Goal: Share content

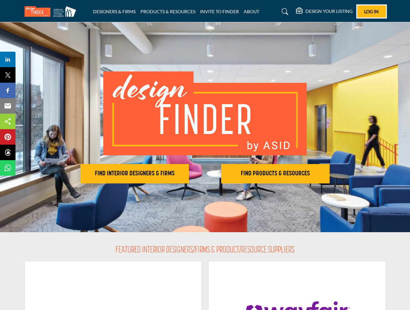
click at [372, 11] on span "Log In" at bounding box center [371, 11] width 15 height 5
click at [135, 174] on h2 "FIND INTERIOR DESIGNERS & FIRMS" at bounding box center [134, 174] width 105 height 8
click at [187, 174] on h2 "FIND PRODUCTS & RESOURCES" at bounding box center [134, 174] width 105 height 8
click at [8, 59] on span "Share" at bounding box center [11, 60] width 18 height 8
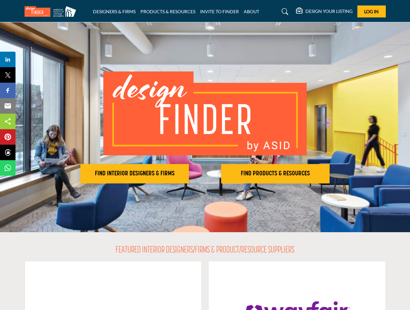
click at [8, 75] on span "Tweet" at bounding box center [11, 75] width 18 height 8
click at [8, 90] on span "Share" at bounding box center [11, 91] width 18 height 8
click at [8, 106] on span "Email" at bounding box center [11, 106] width 18 height 8
click at [8, 121] on span "Share" at bounding box center [11, 121] width 18 height 8
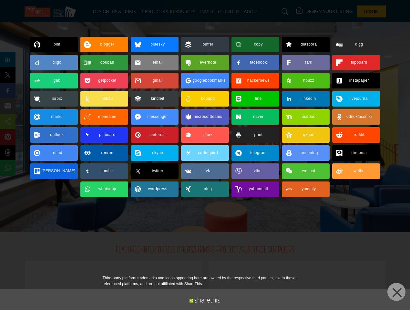
click at [8, 137] on span "Pin" at bounding box center [8, 137] width 12 height 8
